Goal: Navigation & Orientation: Find specific page/section

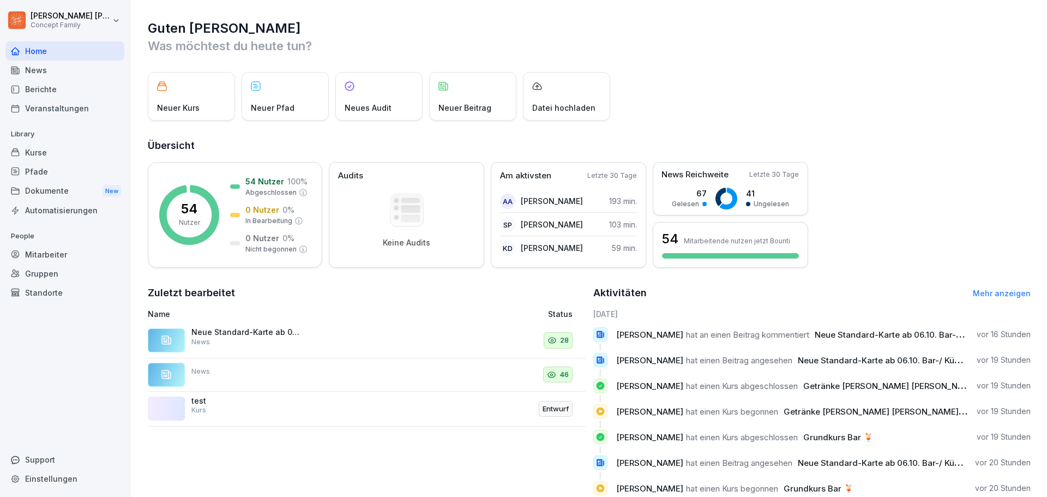
click at [46, 259] on div "Mitarbeiter" at bounding box center [64, 254] width 119 height 19
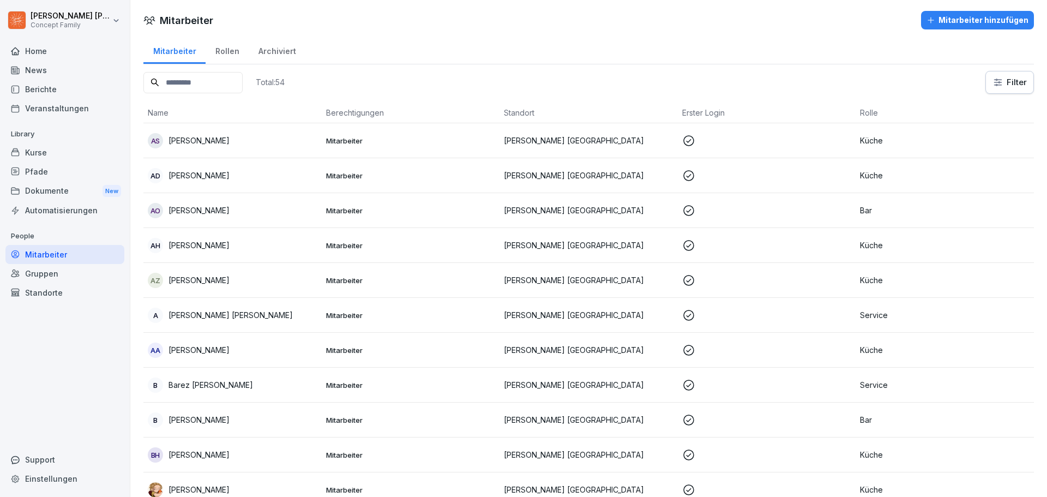
click at [213, 83] on input at bounding box center [192, 82] width 99 height 21
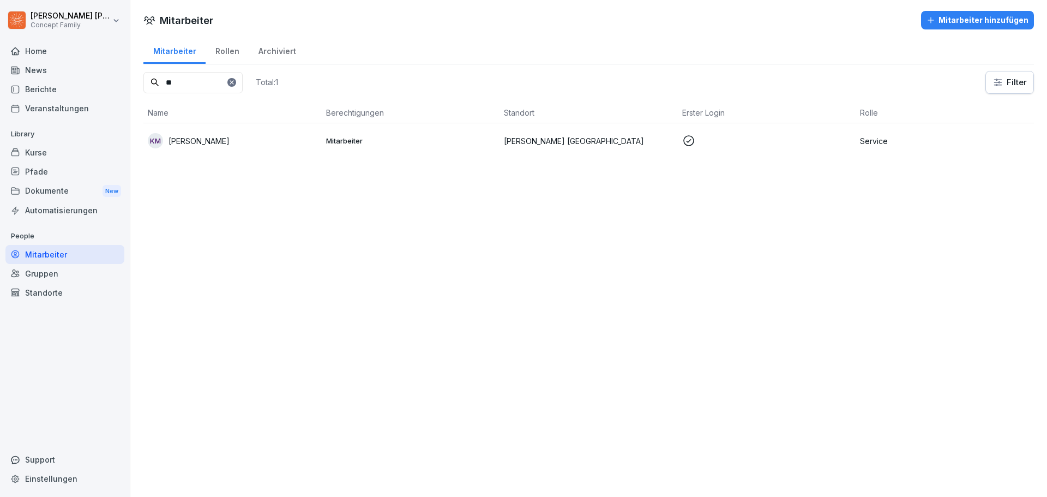
type input "*"
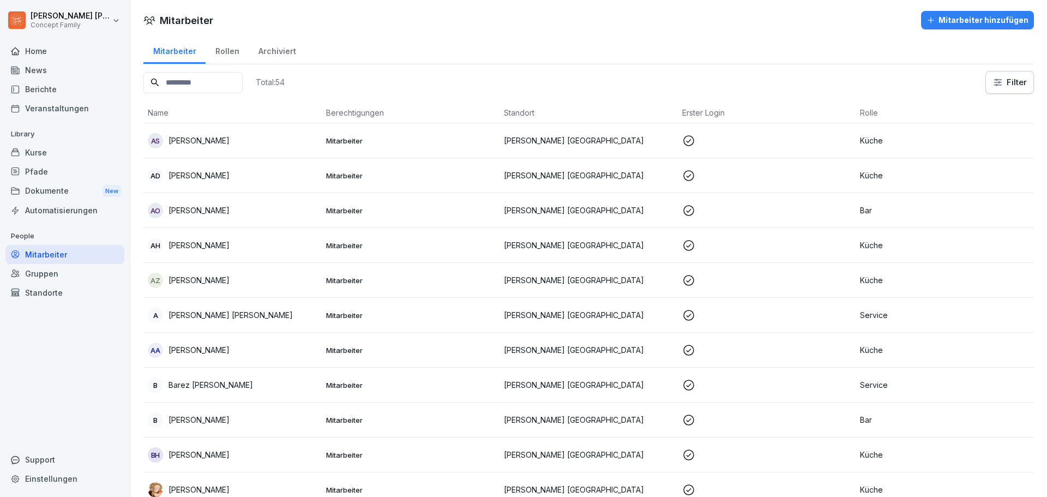
click at [224, 51] on div "Rollen" at bounding box center [227, 50] width 43 height 28
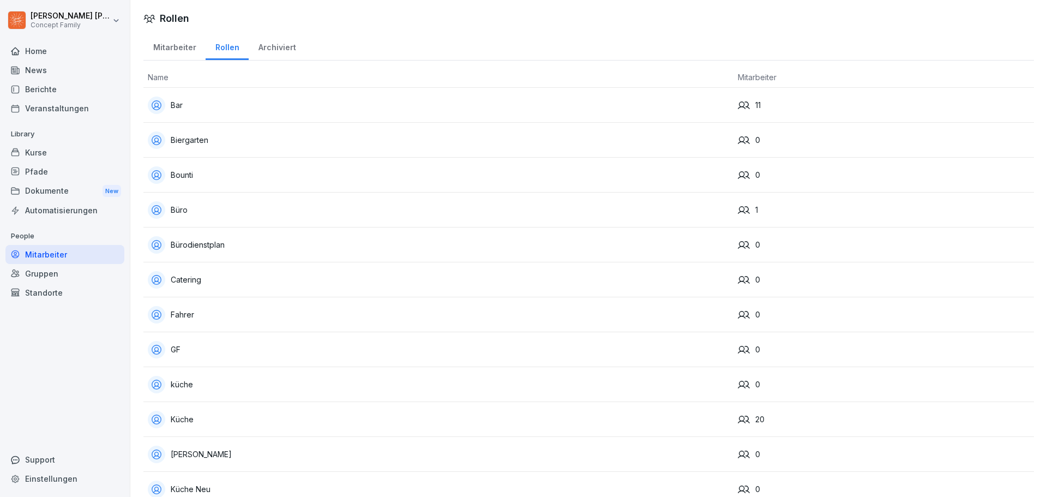
click at [275, 53] on div "Archiviert" at bounding box center [277, 46] width 57 height 28
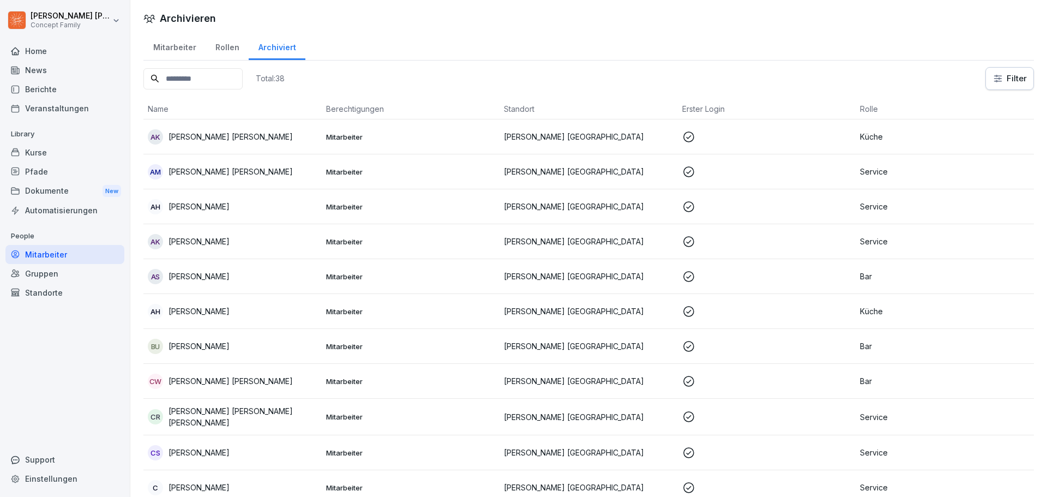
click at [170, 50] on div "Mitarbeiter" at bounding box center [174, 46] width 62 height 28
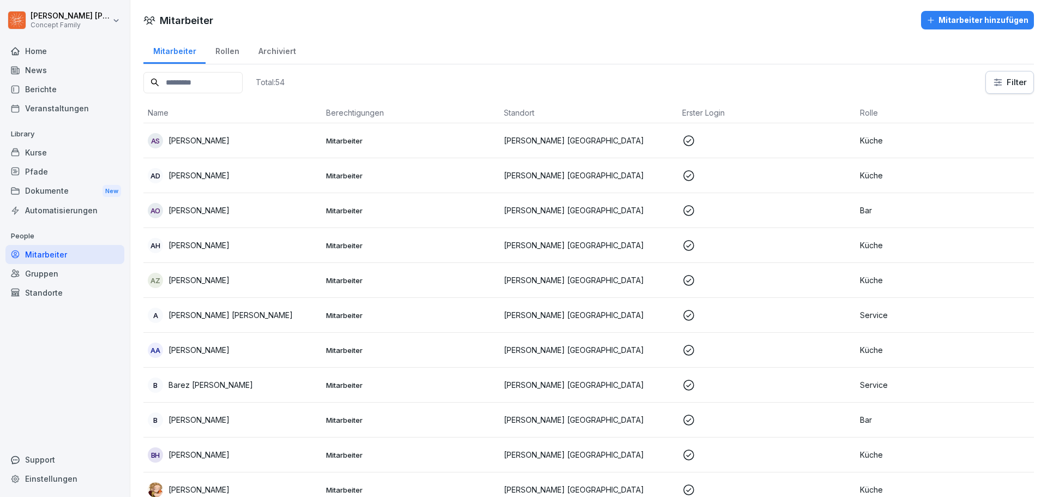
click at [221, 52] on div "Rollen" at bounding box center [227, 50] width 43 height 28
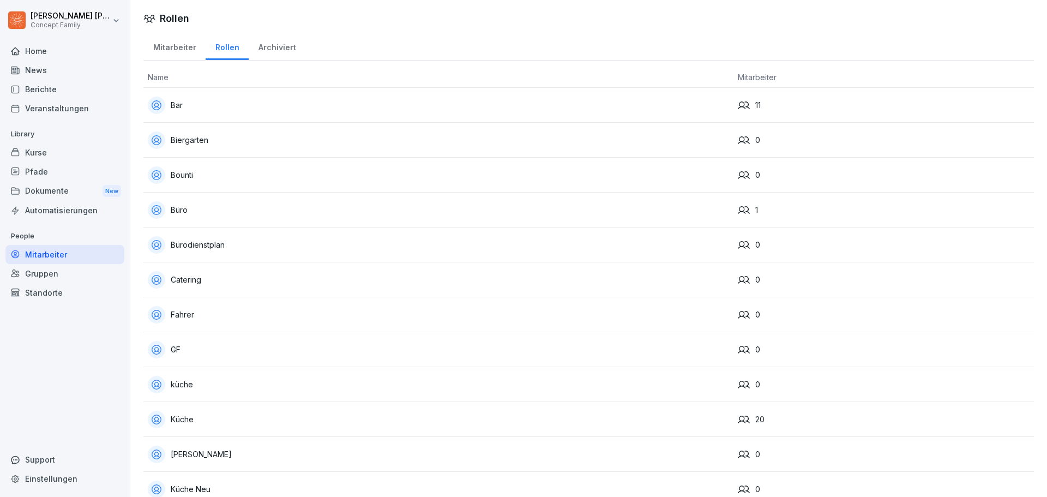
click at [281, 45] on div "Archiviert" at bounding box center [277, 46] width 57 height 28
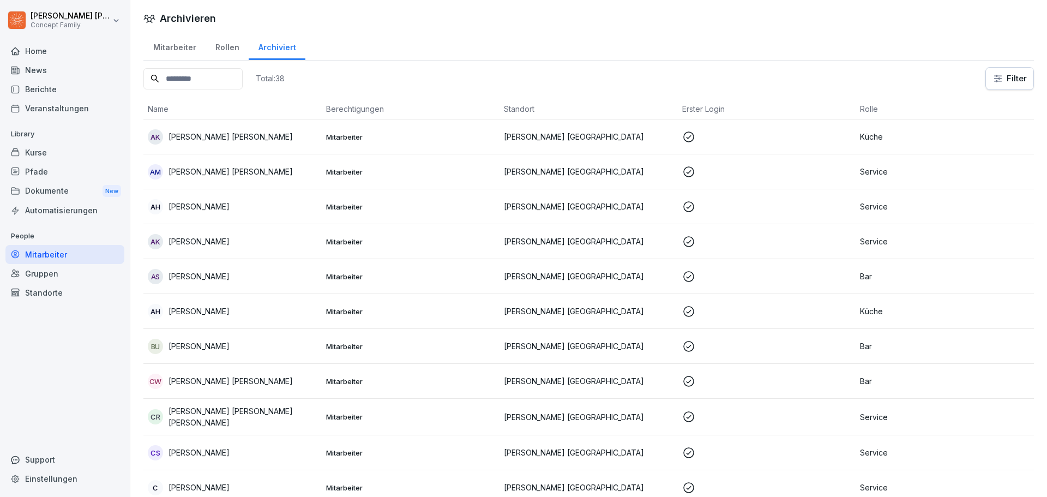
drag, startPoint x: 168, startPoint y: 51, endPoint x: 179, endPoint y: 56, distance: 12.0
click at [168, 52] on div "Mitarbeiter" at bounding box center [174, 46] width 62 height 28
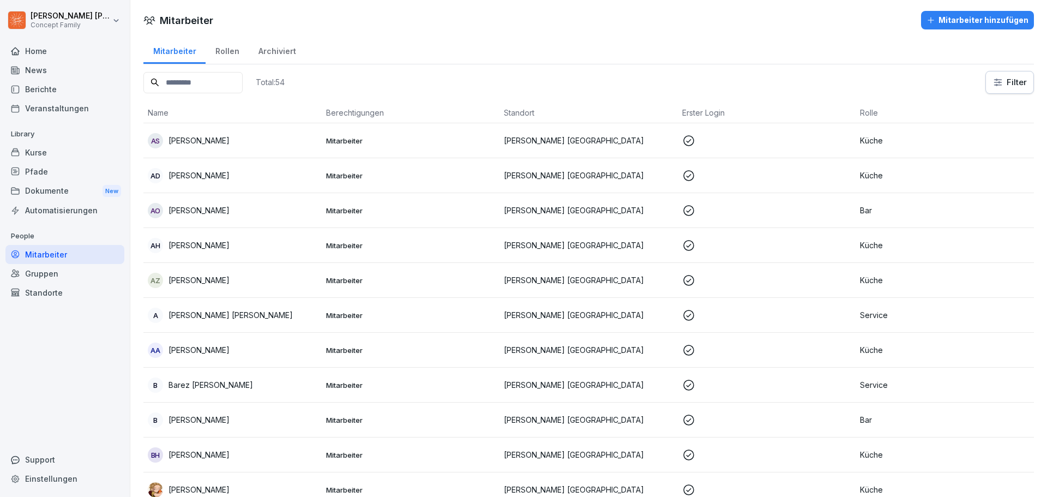
click at [356, 40] on div "Mitarbeiter Rollen Archiviert" at bounding box center [588, 50] width 890 height 28
click at [750, 54] on div "Mitarbeiter Rollen Archiviert" at bounding box center [588, 50] width 890 height 28
